Goal: Information Seeking & Learning: Find contact information

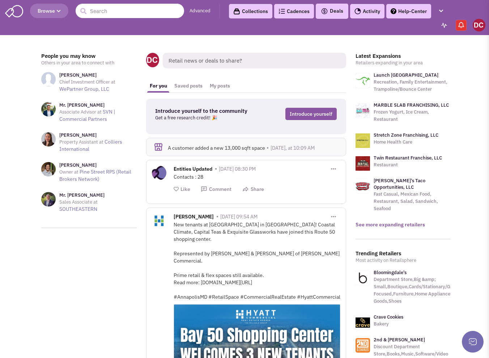
click at [402, 221] on link "See more expanding retailers" at bounding box center [390, 224] width 69 height 7
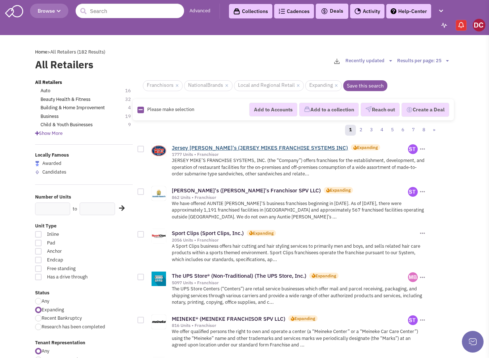
click at [200, 148] on link "Jersey Mike's (JERSEY MIKES FRANCHISE SYSTEMS INC)" at bounding box center [260, 147] width 176 height 7
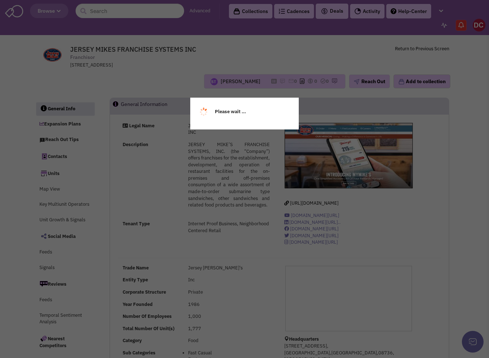
select select
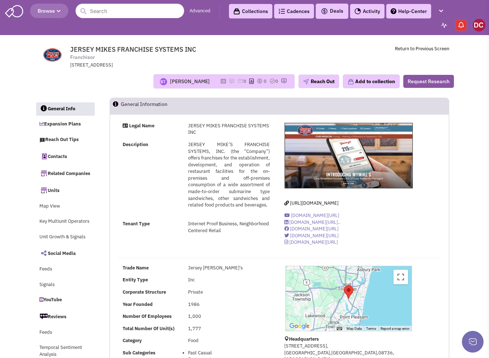
click at [54, 8] on span "Browse" at bounding box center [49, 11] width 23 height 7
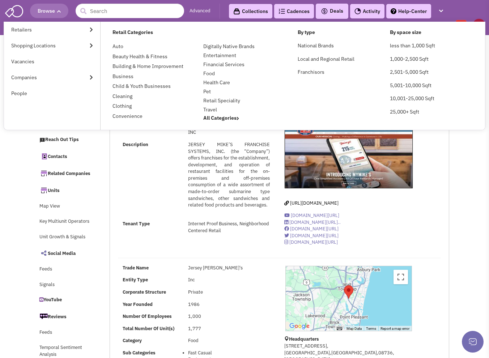
click at [192, 9] on link "Advanced" at bounding box center [200, 11] width 21 height 7
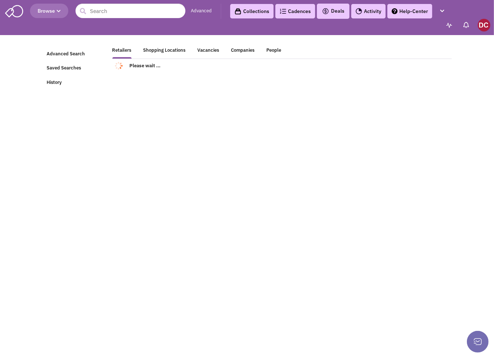
click at [59, 12] on icon "button" at bounding box center [59, 11] width 4 height 4
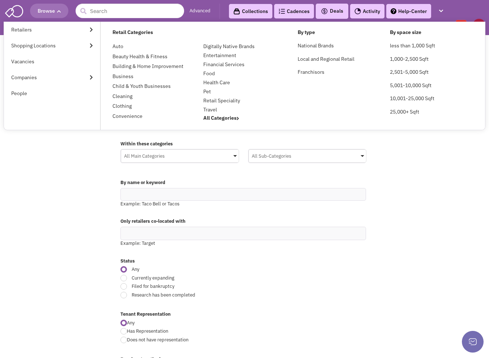
click at [69, 210] on div "Advanced Search Saved Searches History Retailers Shopping Locations Vacancies C…" at bounding box center [244, 128] width 419 height 181
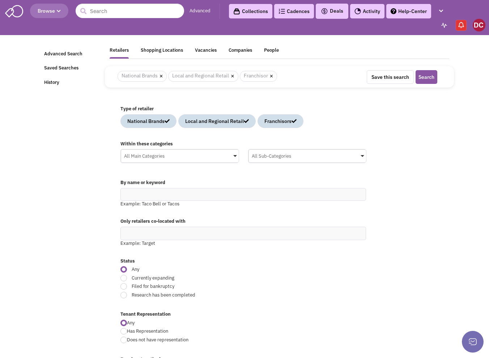
click at [61, 13] on span "Browse" at bounding box center [49, 11] width 23 height 7
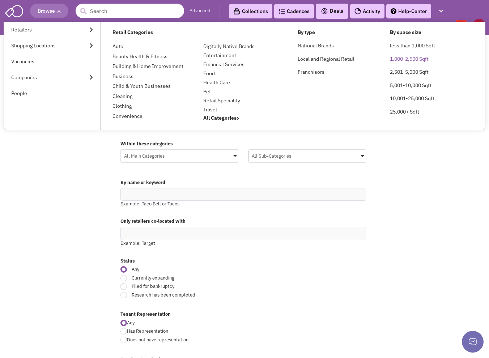
click at [395, 57] on link "1,000-2,500 Sqft" at bounding box center [409, 59] width 39 height 7
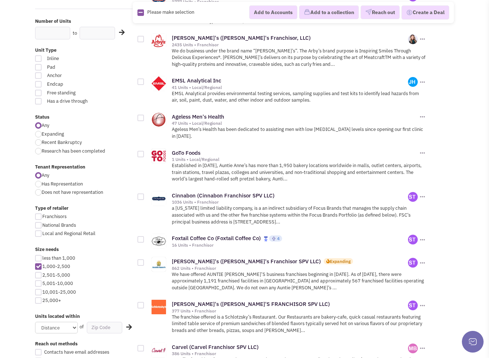
scroll to position [217, 0]
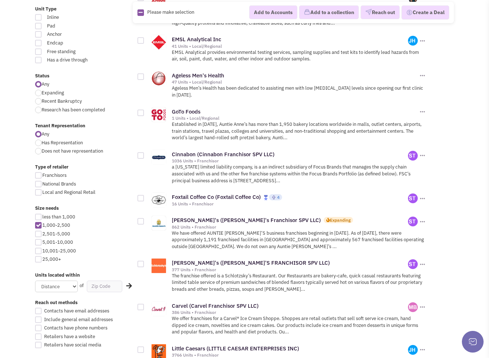
click at [37, 232] on div at bounding box center [38, 234] width 7 height 7
click at [42, 232] on input "2,501-5,000" at bounding box center [44, 234] width 5 height 5
checkbox input "true"
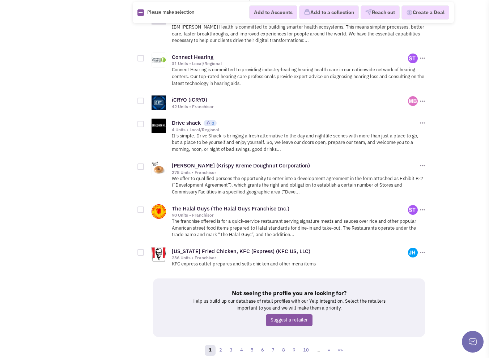
scroll to position [875, 0]
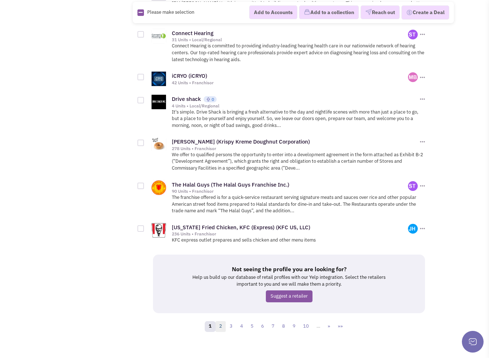
click at [222, 321] on link "2" at bounding box center [220, 326] width 11 height 11
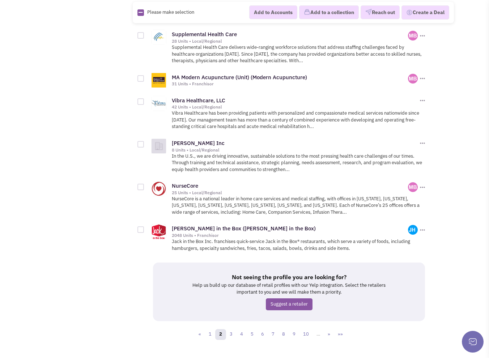
scroll to position [778, 0]
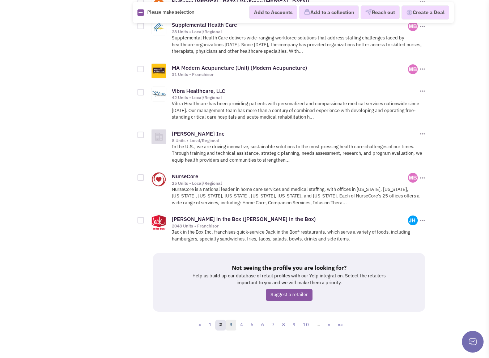
click at [233, 320] on link "3" at bounding box center [231, 325] width 11 height 11
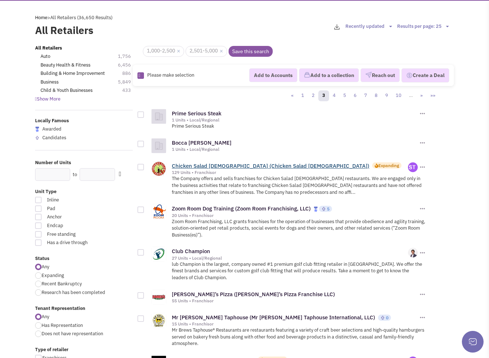
scroll to position [36, 0]
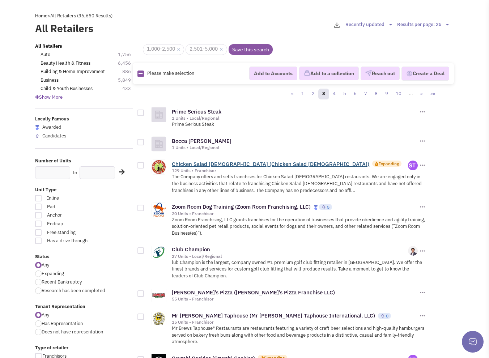
click at [199, 161] on link "Chicken Salad Chick (Chicken Salad Chick)" at bounding box center [270, 164] width 197 height 7
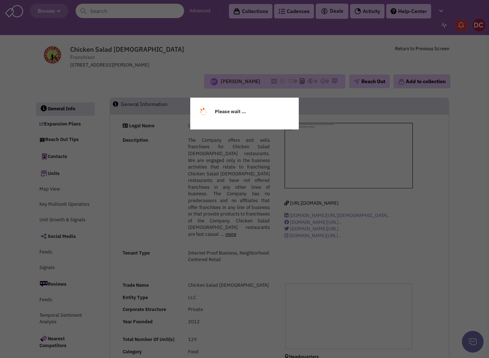
select select
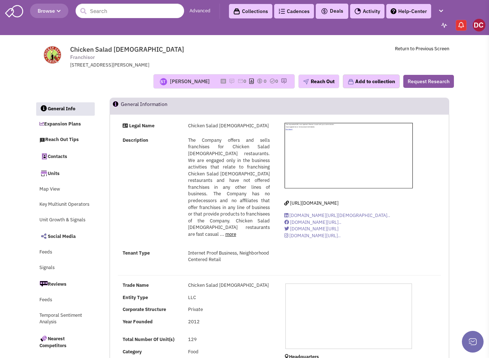
select select
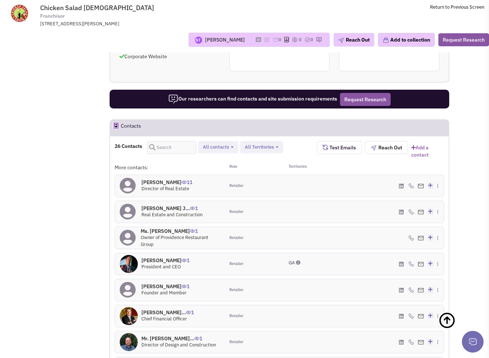
scroll to position [652, 0]
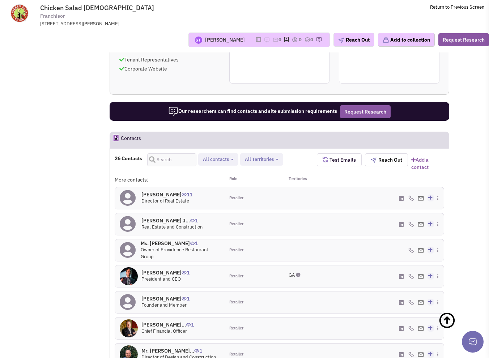
click at [161, 191] on h4 "[PERSON_NAME] 11" at bounding box center [166, 194] width 51 height 7
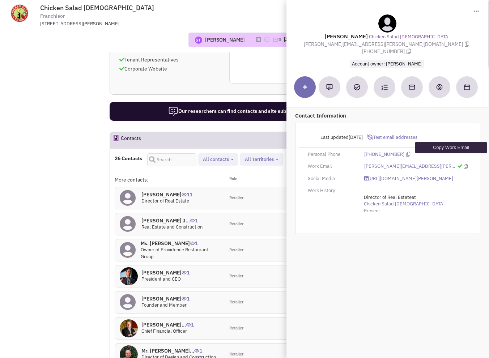
click at [464, 164] on icon at bounding box center [466, 166] width 4 height 5
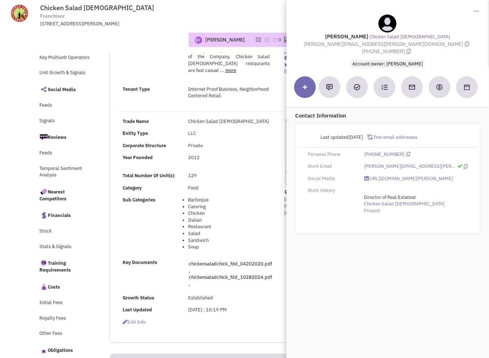
scroll to position [0, 0]
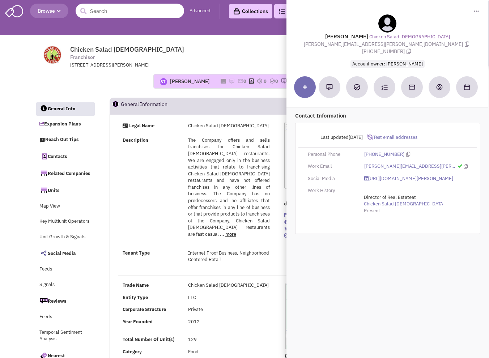
click at [129, 15] on input "text" at bounding box center [130, 11] width 109 height 14
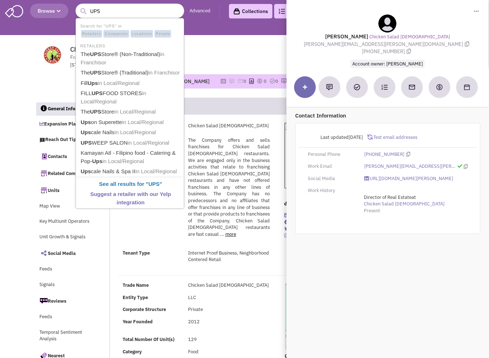
type input "UPS"
click at [78, 6] on button "submit" at bounding box center [83, 11] width 11 height 11
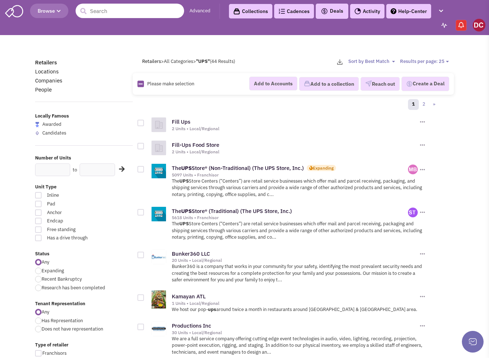
click at [114, 11] on input "text" at bounding box center [130, 11] width 109 height 14
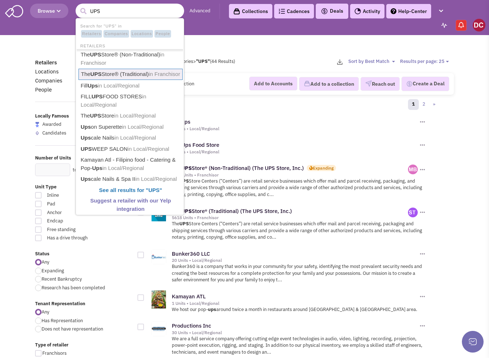
type input "UPS"
click at [310, 134] on div "Fill Ups 2 Units • Local/Regional Add to Accounts" at bounding box center [285, 123] width 281 height 23
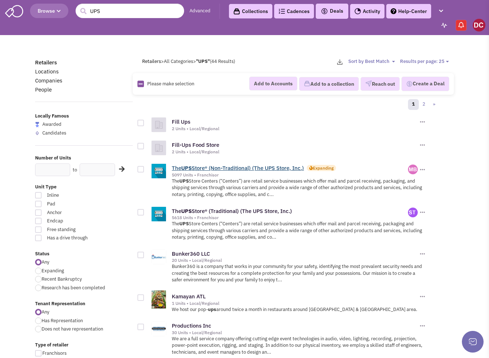
click at [258, 166] on link "The UPS Store® (Non-Traditional) (The UPS Store, Inc.)" at bounding box center [238, 168] width 132 height 7
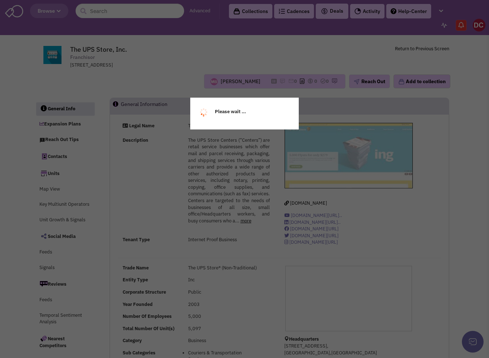
select select
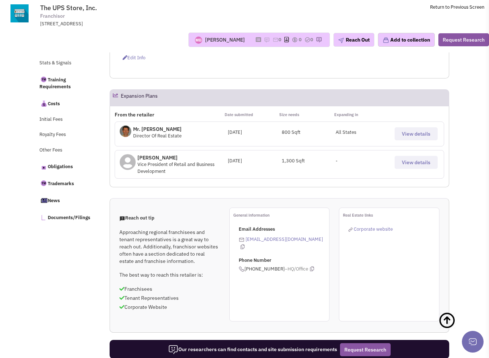
scroll to position [305, 0]
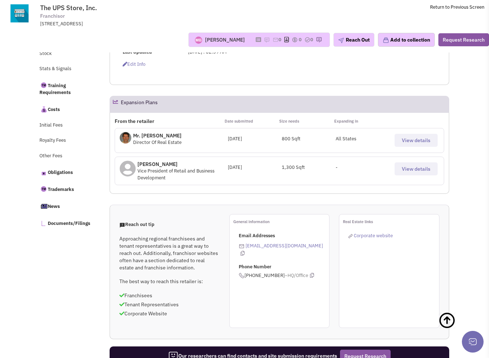
click at [407, 166] on span "View details" at bounding box center [416, 169] width 29 height 7
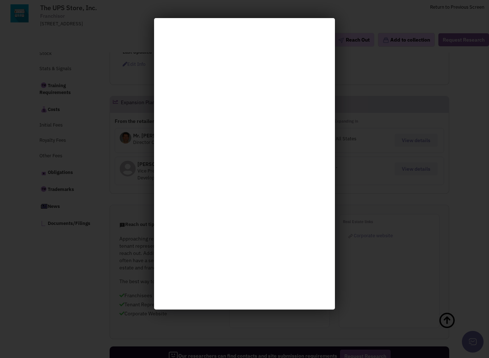
drag, startPoint x: 95, startPoint y: 73, endPoint x: 107, endPoint y: 72, distance: 12.0
click at [95, 73] on div at bounding box center [244, 179] width 489 height 358
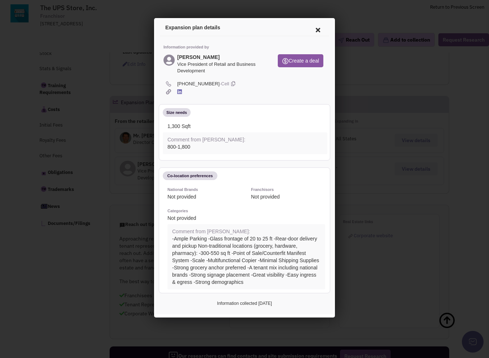
scroll to position [232, 0]
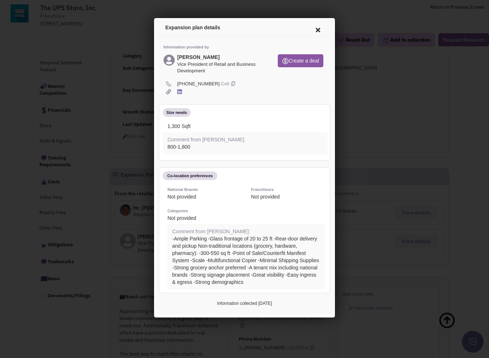
click at [317, 27] on icon at bounding box center [316, 28] width 15 height 17
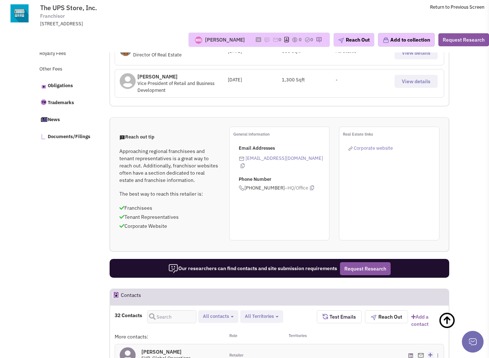
scroll to position [486, 0]
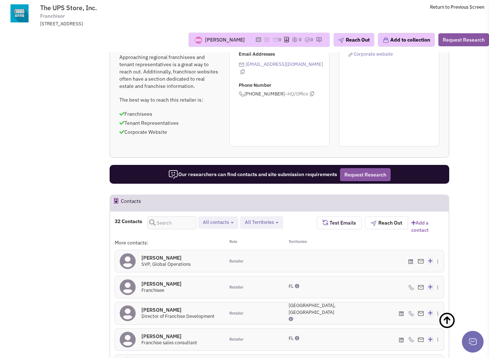
click at [268, 223] on span "All Territories" at bounding box center [259, 222] width 29 height 6
click at [259, 260] on label "[US_STATE]" at bounding box center [271, 262] width 57 height 9
click at [250, 261] on input "[US_STATE]" at bounding box center [250, 261] width 0 height 0
select select "FL"
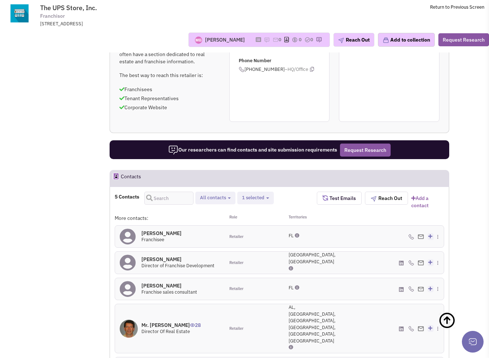
scroll to position [522, 0]
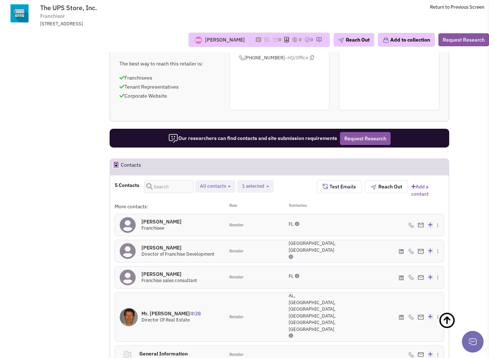
click at [168, 310] on h4 "Mr. Mark Johnson 28" at bounding box center [170, 313] width 59 height 7
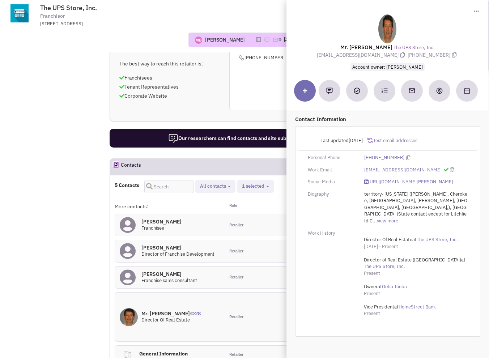
click at [450, 170] on icon at bounding box center [452, 169] width 4 height 5
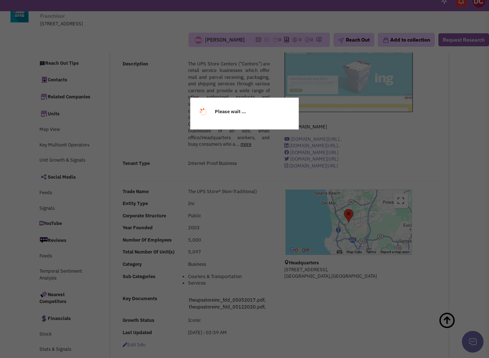
scroll to position [0, 0]
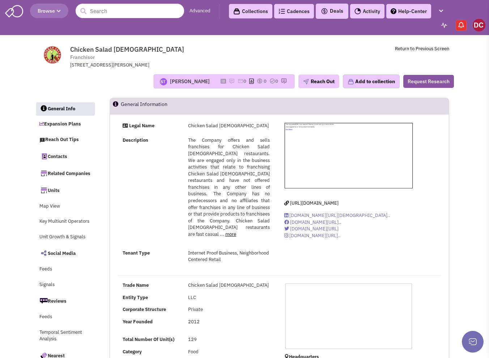
select select
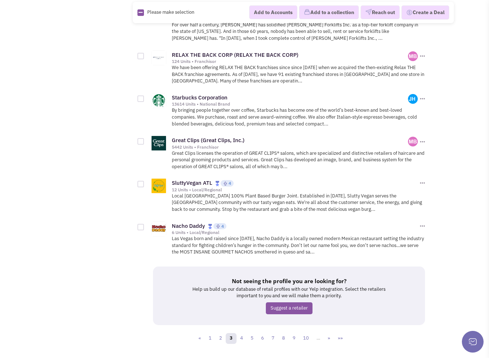
scroll to position [869, 0]
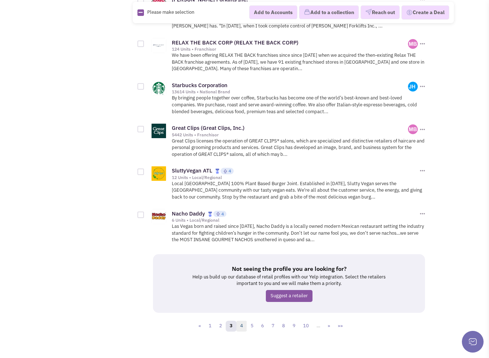
click at [240, 321] on link "4" at bounding box center [241, 326] width 11 height 11
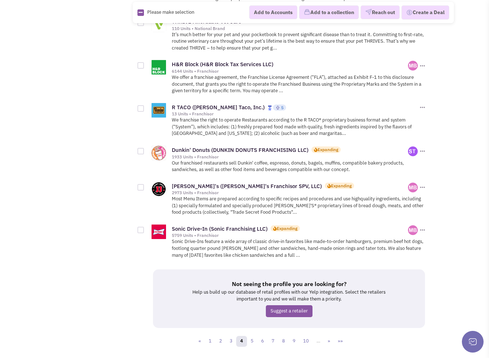
scroll to position [927, 0]
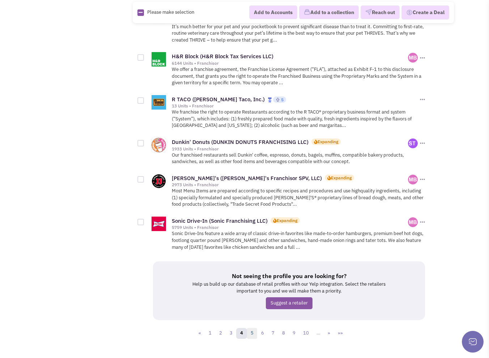
click at [255, 328] on link "5" at bounding box center [252, 333] width 11 height 11
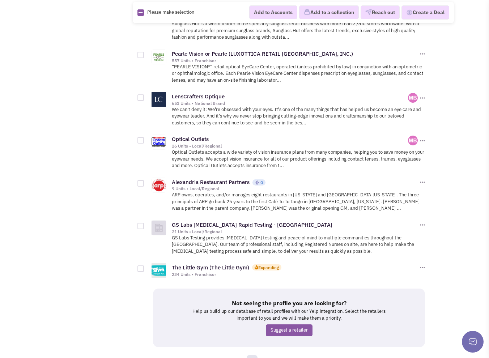
scroll to position [896, 0]
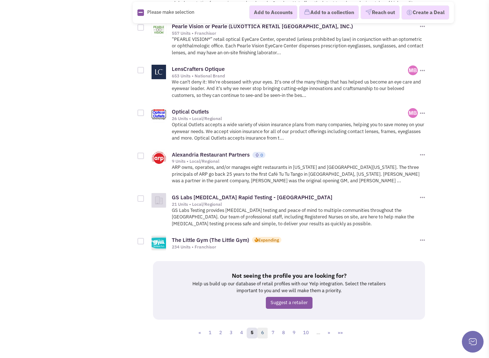
click at [265, 328] on link "6" at bounding box center [262, 333] width 11 height 11
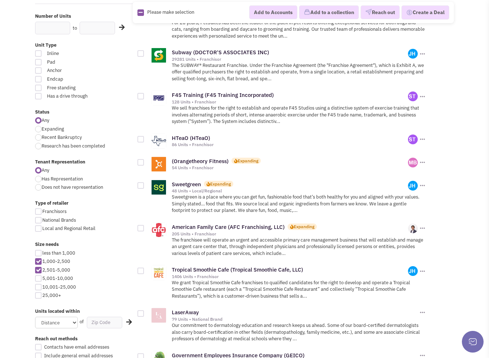
scroll to position [217, 0]
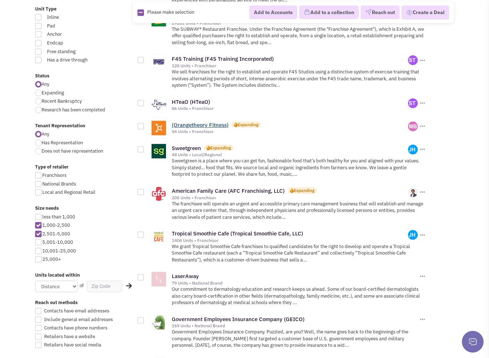
click at [186, 123] on link "(Orangetheory Fitness)" at bounding box center [200, 125] width 57 height 7
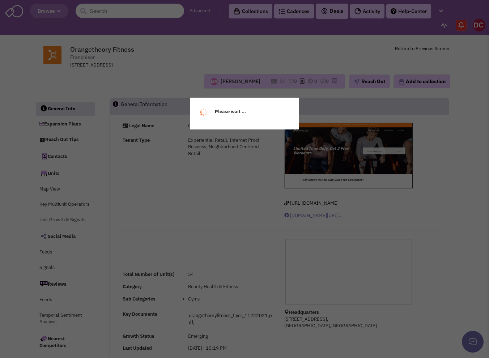
select select
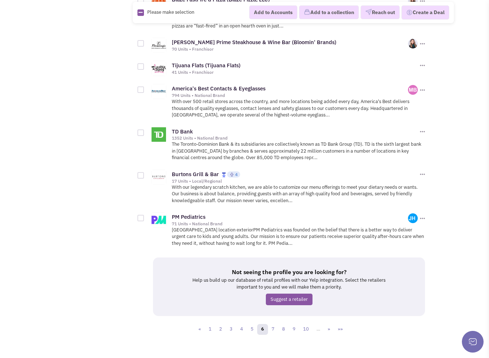
scroll to position [844, 0]
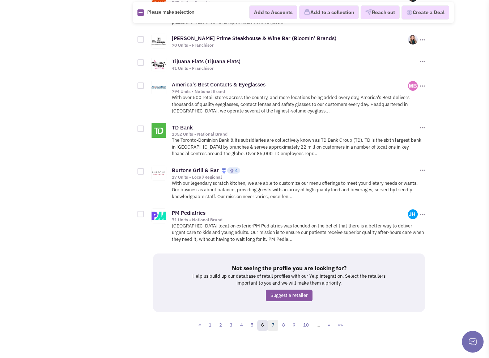
click at [275, 320] on link "7" at bounding box center [273, 325] width 11 height 11
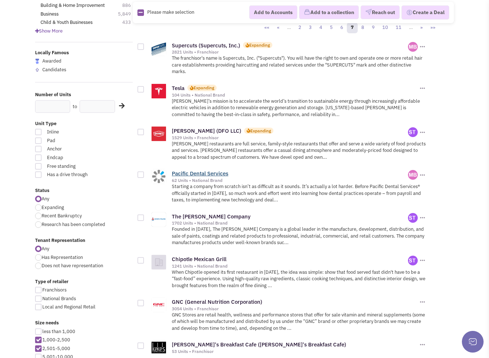
scroll to position [181, 0]
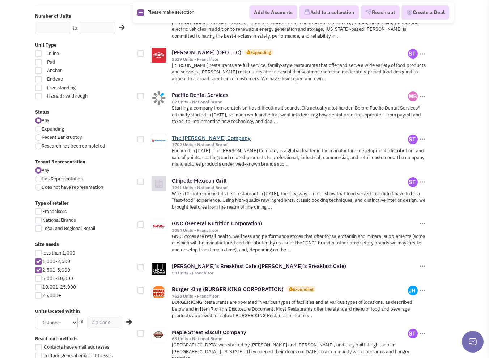
click at [195, 135] on link "The Sherwin-Williams Company" at bounding box center [211, 138] width 79 height 7
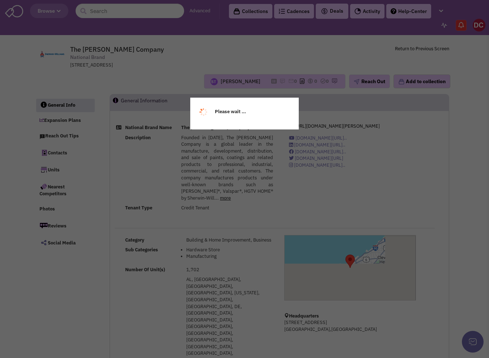
select select
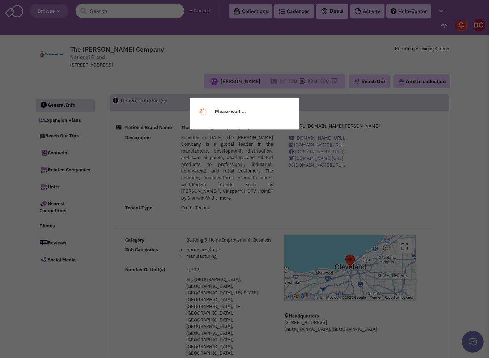
select select
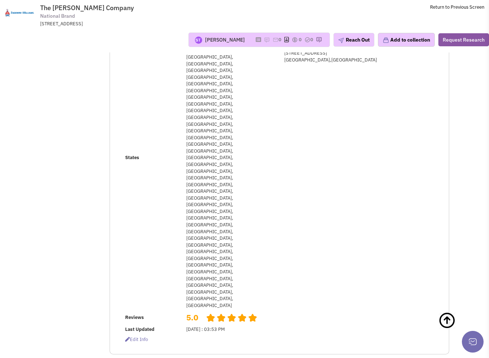
scroll to position [398, 0]
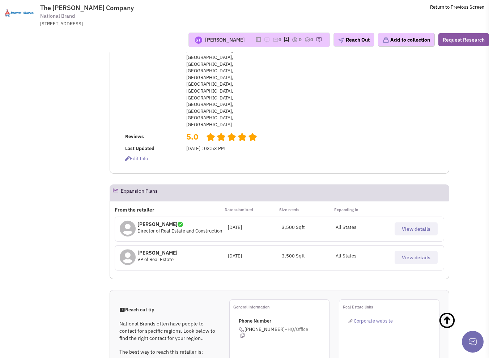
select select "FL"
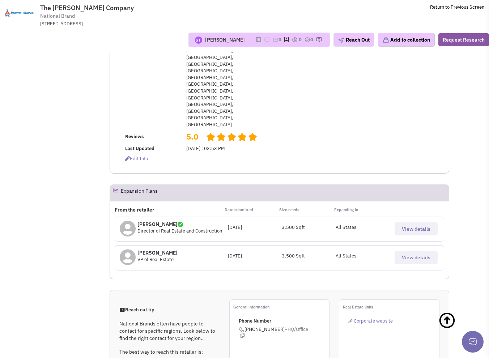
scroll to position [58, 0]
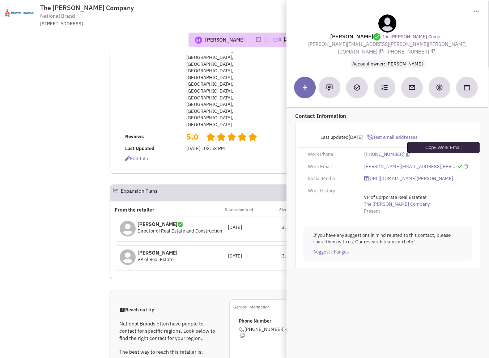
click at [464, 165] on icon at bounding box center [466, 167] width 4 height 5
drag, startPoint x: 201, startPoint y: 298, endPoint x: 168, endPoint y: 286, distance: 34.6
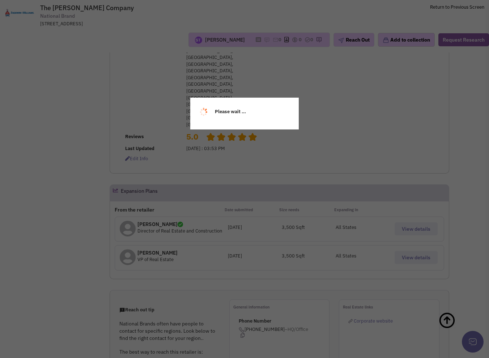
click at [153, 279] on div "Please wait ..." at bounding box center [244, 179] width 489 height 358
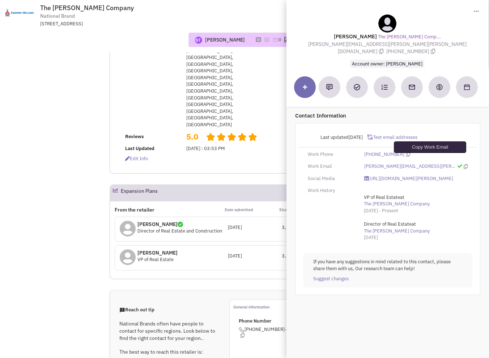
click at [464, 164] on icon at bounding box center [466, 166] width 4 height 5
